Goal: Transaction & Acquisition: Purchase product/service

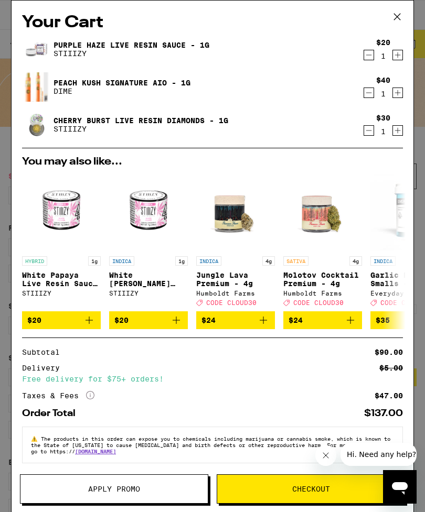
click at [284, 494] on button "Checkout" at bounding box center [311, 489] width 188 height 29
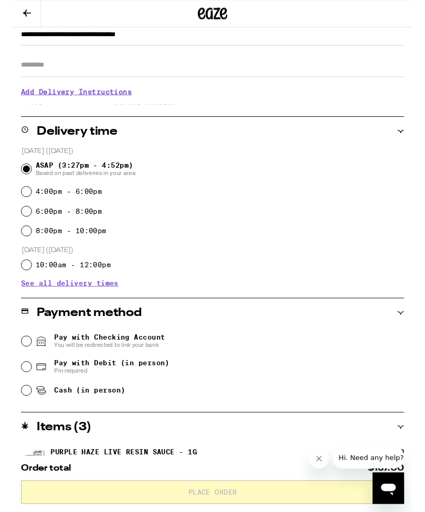
scroll to position [159, 0]
click at [25, 399] on span "Pay with Debit (in person) Pin required" at bounding box center [95, 390] width 143 height 17
click at [19, 396] on input "Pay with Debit (in person) Pin required" at bounding box center [14, 390] width 10 height 10
radio input "true"
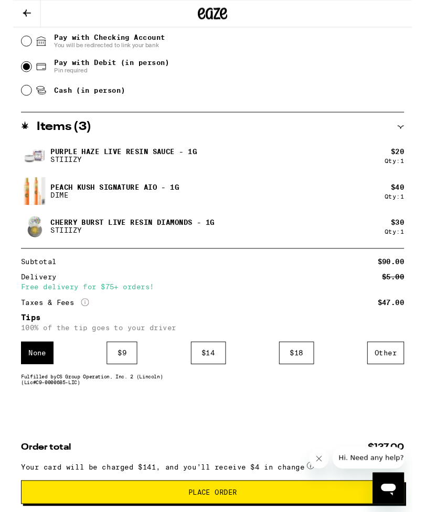
scroll to position [486, 0]
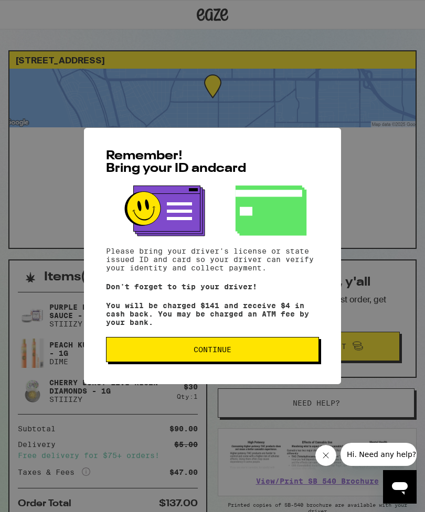
click at [235, 361] on button "Continue" at bounding box center [212, 349] width 213 height 25
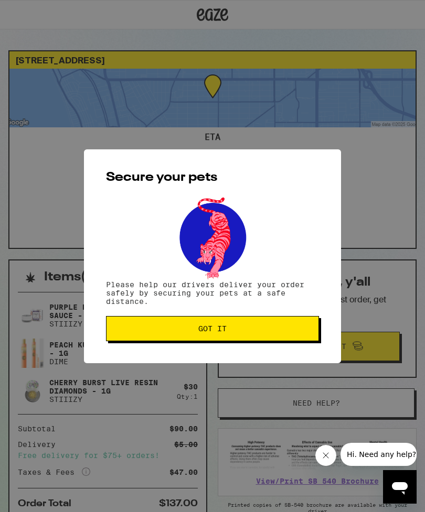
click at [266, 331] on span "Got it" at bounding box center [212, 328] width 195 height 7
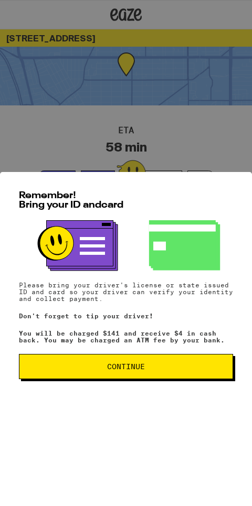
click at [139, 370] on span "Continue" at bounding box center [126, 366] width 38 height 7
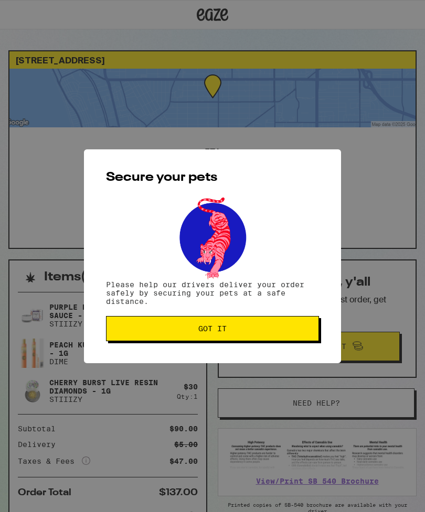
click at [156, 329] on span "Got it" at bounding box center [212, 328] width 195 height 7
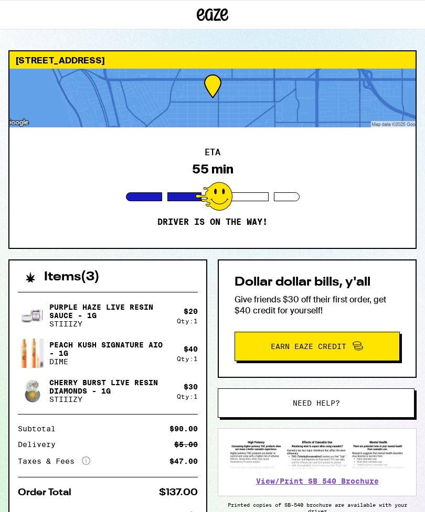
click at [0, 179] on div "2110 Rockefeller Ln Redondo Beach 90278 ETA 55 min Driver is on the way! Items …" at bounding box center [212, 323] width 425 height 546
click at [120, 383] on p "Cherry Burst Live Resin Diamonds - 1g" at bounding box center [108, 387] width 119 height 17
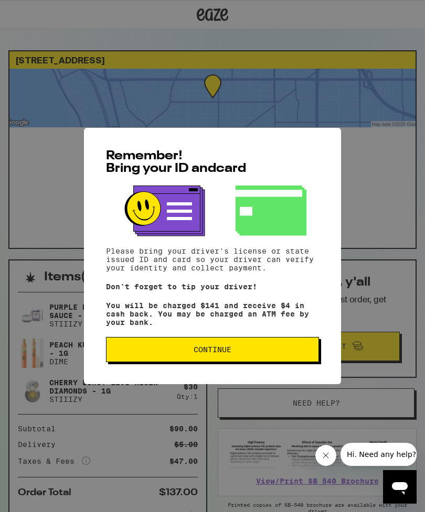
click at [167, 362] on button "Continue" at bounding box center [212, 349] width 213 height 25
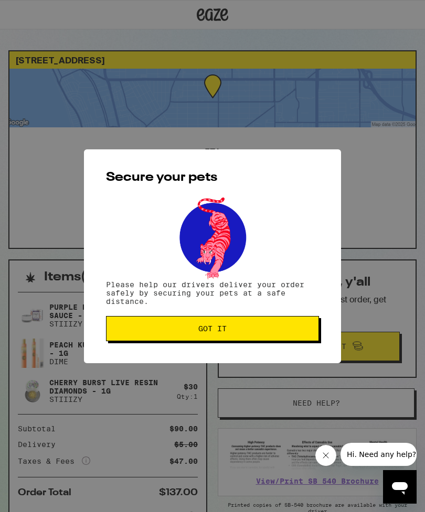
click at [136, 335] on button "Got it" at bounding box center [212, 328] width 213 height 25
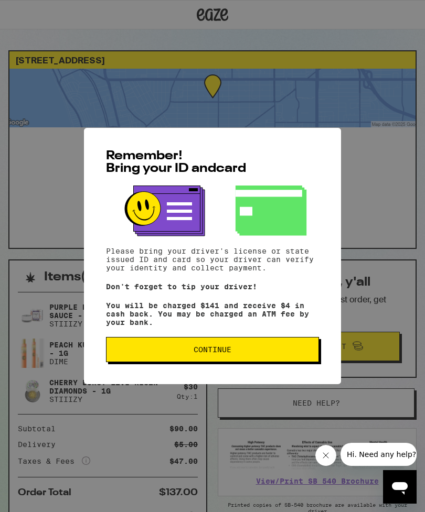
click at [139, 353] on span "Continue" at bounding box center [212, 349] width 195 height 7
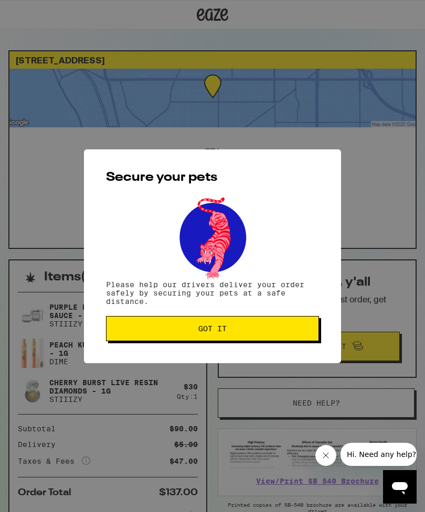
click at [153, 336] on button "Got it" at bounding box center [212, 328] width 213 height 25
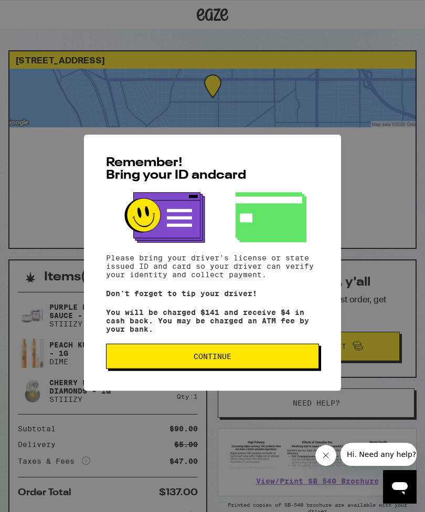
click at [151, 361] on button "Continue" at bounding box center [212, 349] width 213 height 25
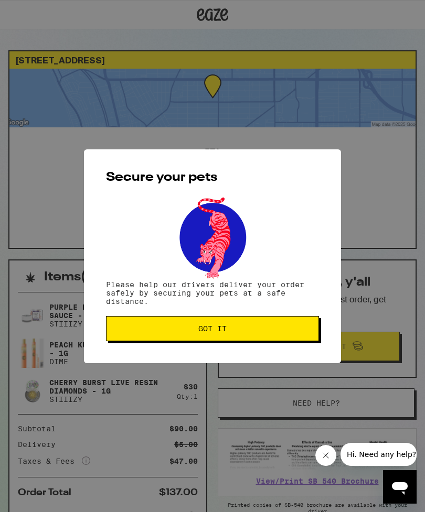
click at [135, 341] on button "Got it" at bounding box center [212, 328] width 213 height 25
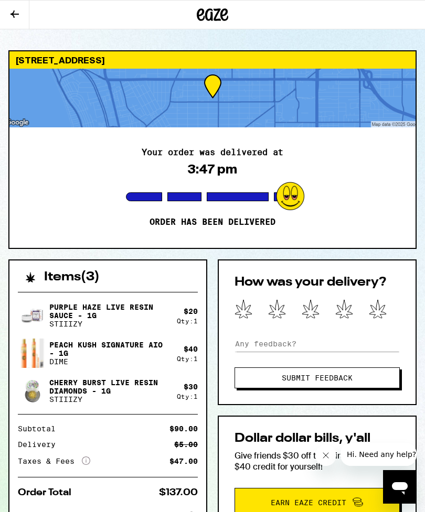
click at [16, 29] on button at bounding box center [14, 15] width 29 height 29
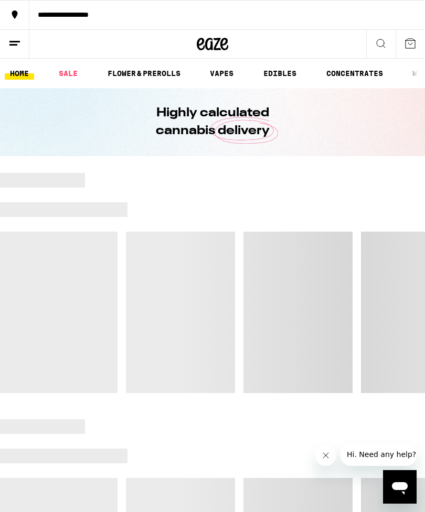
click at [352, 77] on link "CONCENTRATES" at bounding box center [354, 73] width 67 height 13
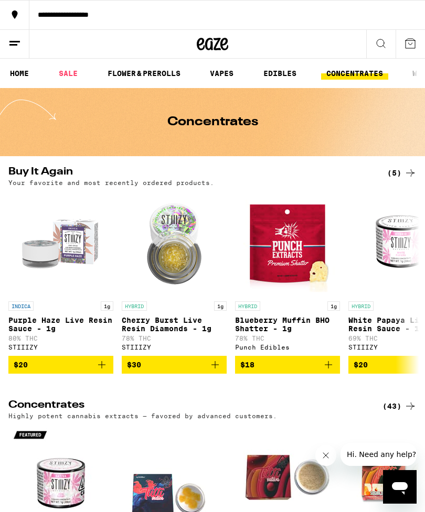
click at [214, 77] on link "VAPES" at bounding box center [222, 73] width 34 height 13
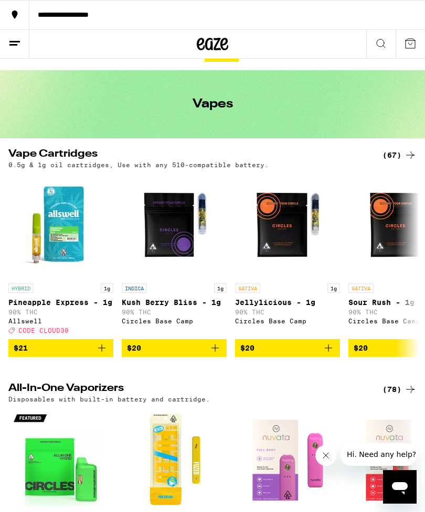
scroll to position [16, 0]
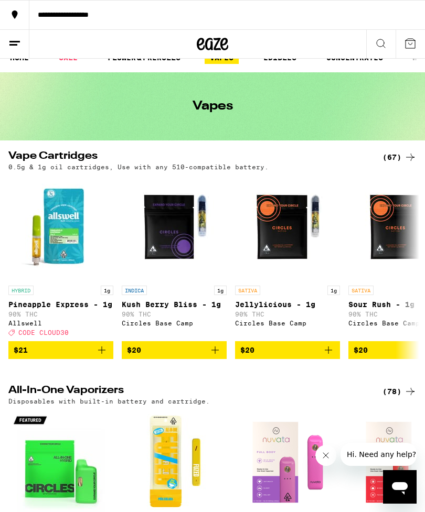
click at [385, 395] on div "(78)" at bounding box center [399, 391] width 34 height 13
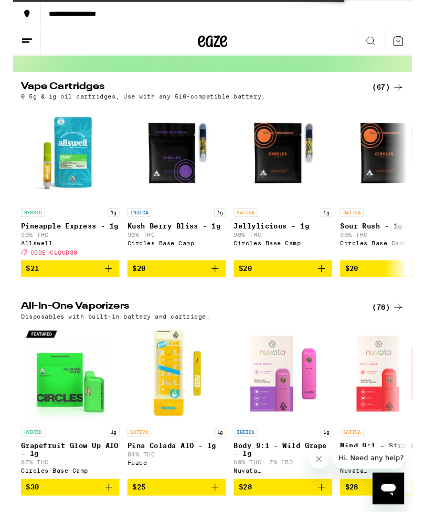
scroll to position [86, 0]
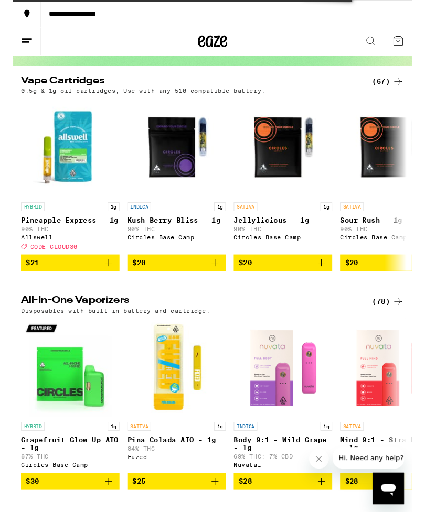
click at [394, 328] on div "(78)" at bounding box center [399, 321] width 34 height 13
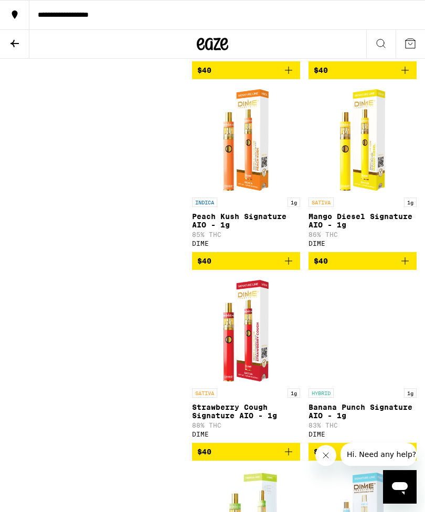
scroll to position [6750, 0]
